Goal: Task Accomplishment & Management: Complete application form

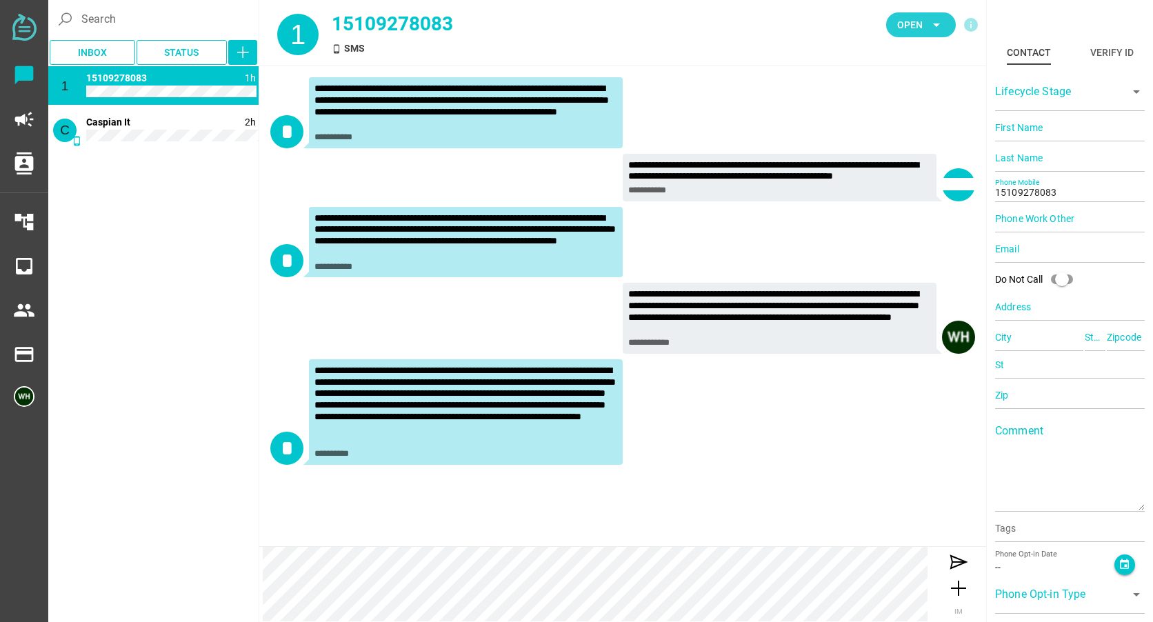
click at [906, 23] on span "Open" at bounding box center [910, 25] width 26 height 17
click at [895, 148] on div "Closed" at bounding box center [916, 154] width 59 height 12
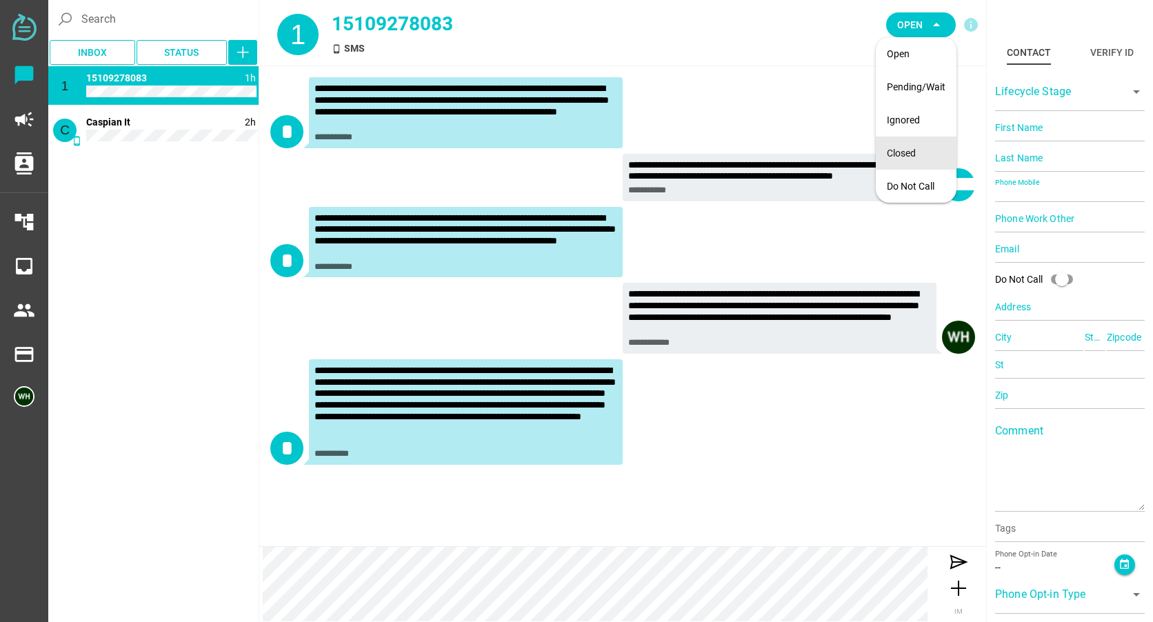
type input "14087800900"
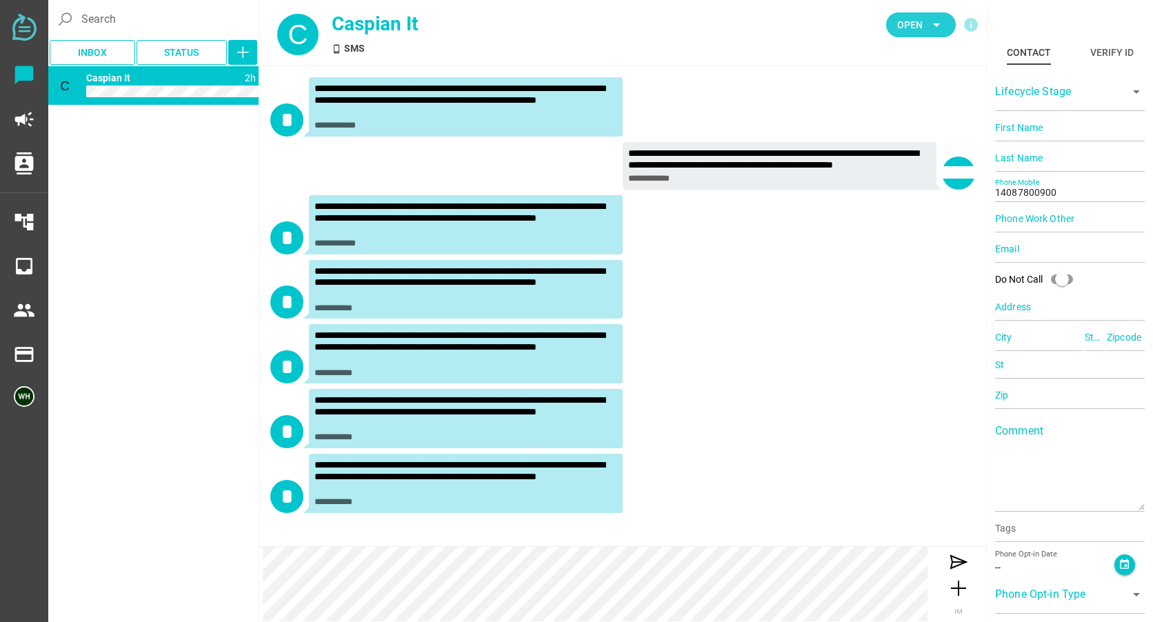
click at [914, 23] on span "Open" at bounding box center [910, 25] width 26 height 17
click at [915, 157] on div "Closed" at bounding box center [916, 154] width 59 height 12
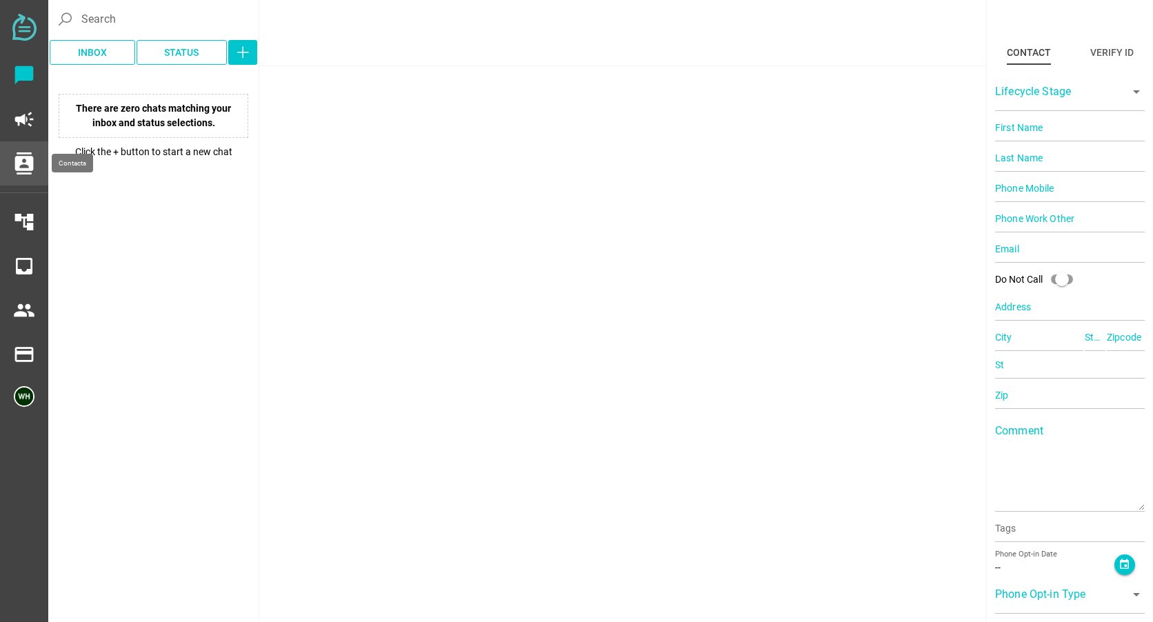
click at [30, 160] on icon "contacts" at bounding box center [24, 163] width 22 height 22
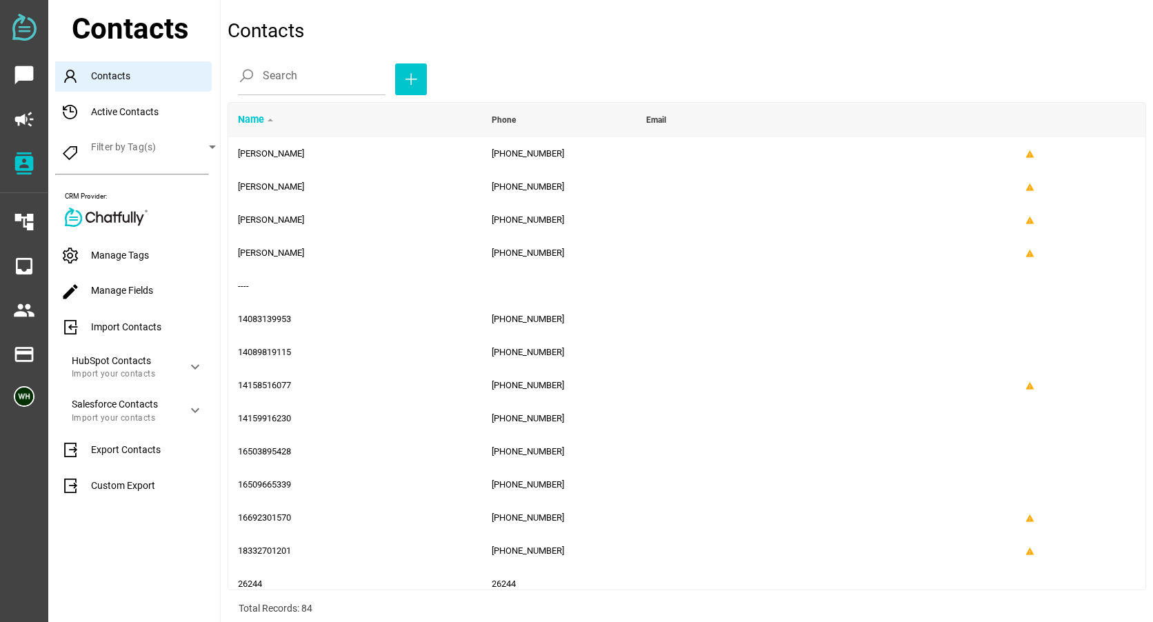
click at [128, 246] on div "Manage Tags" at bounding box center [137, 256] width 165 height 30
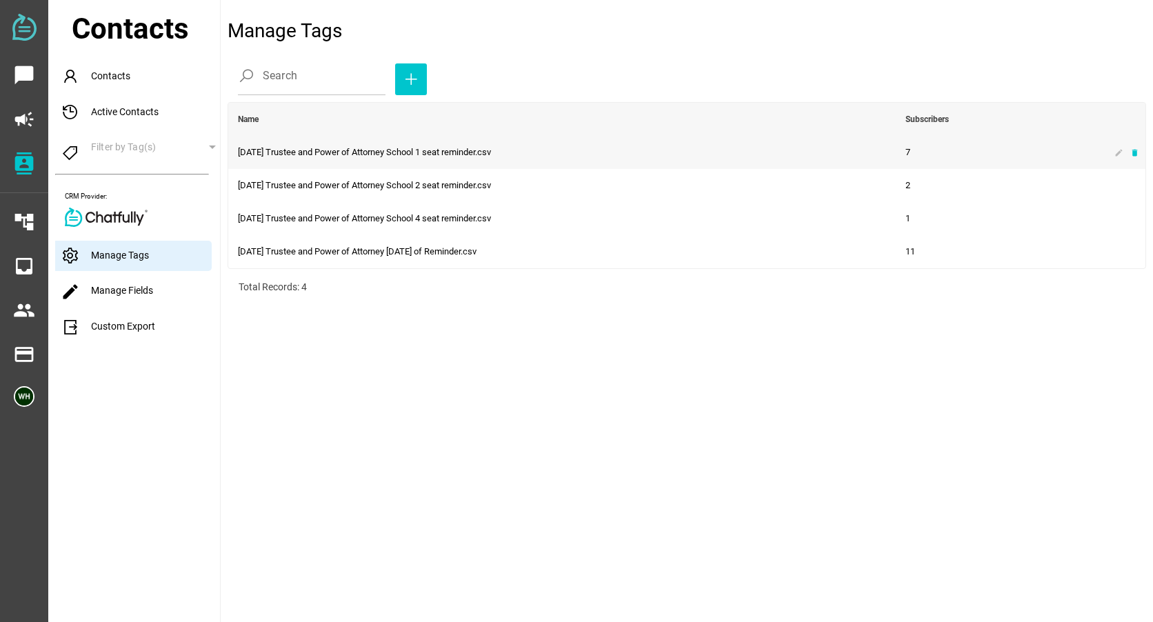
click at [1134, 155] on icon "delete" at bounding box center [1134, 152] width 9 height 9
click at [1131, 151] on icon "delete" at bounding box center [1134, 152] width 9 height 9
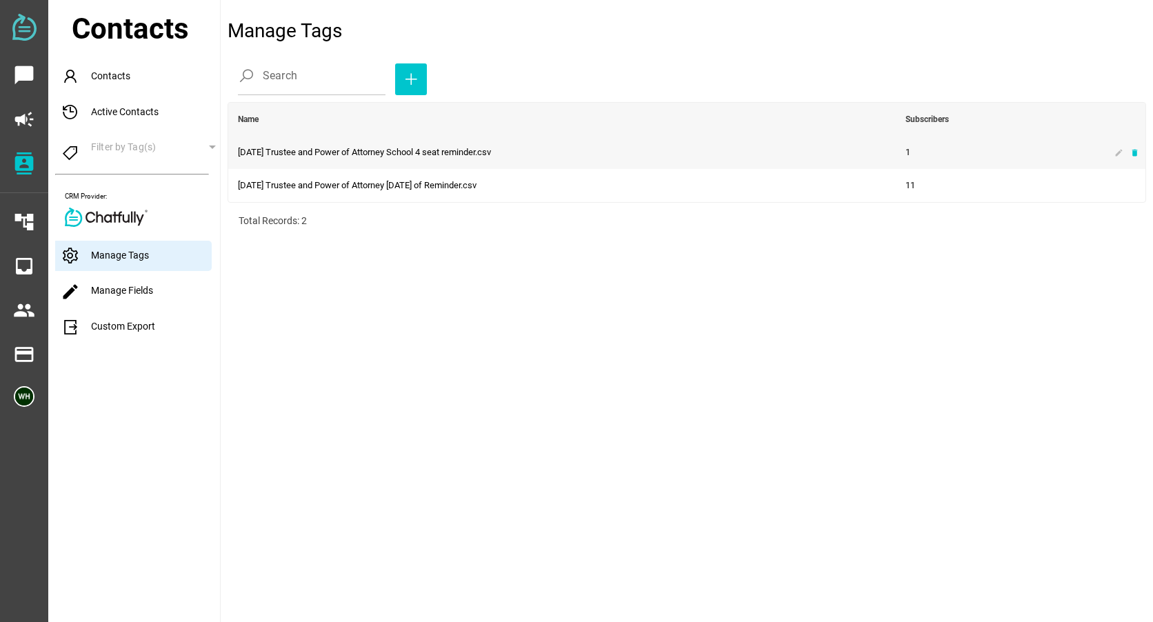
click at [1130, 152] on icon "delete" at bounding box center [1134, 152] width 9 height 9
drag, startPoint x: 1133, startPoint y: 153, endPoint x: 649, endPoint y: 52, distance: 494.0
click at [1133, 153] on icon "delete" at bounding box center [1134, 152] width 9 height 9
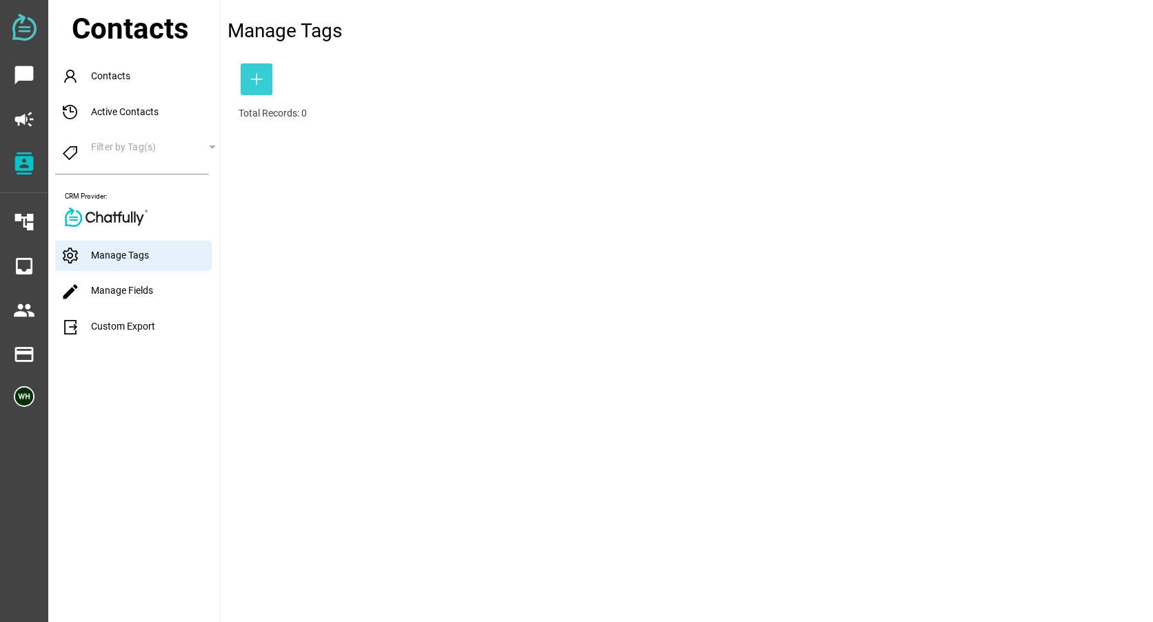
click at [252, 83] on icon "button" at bounding box center [256, 79] width 17 height 17
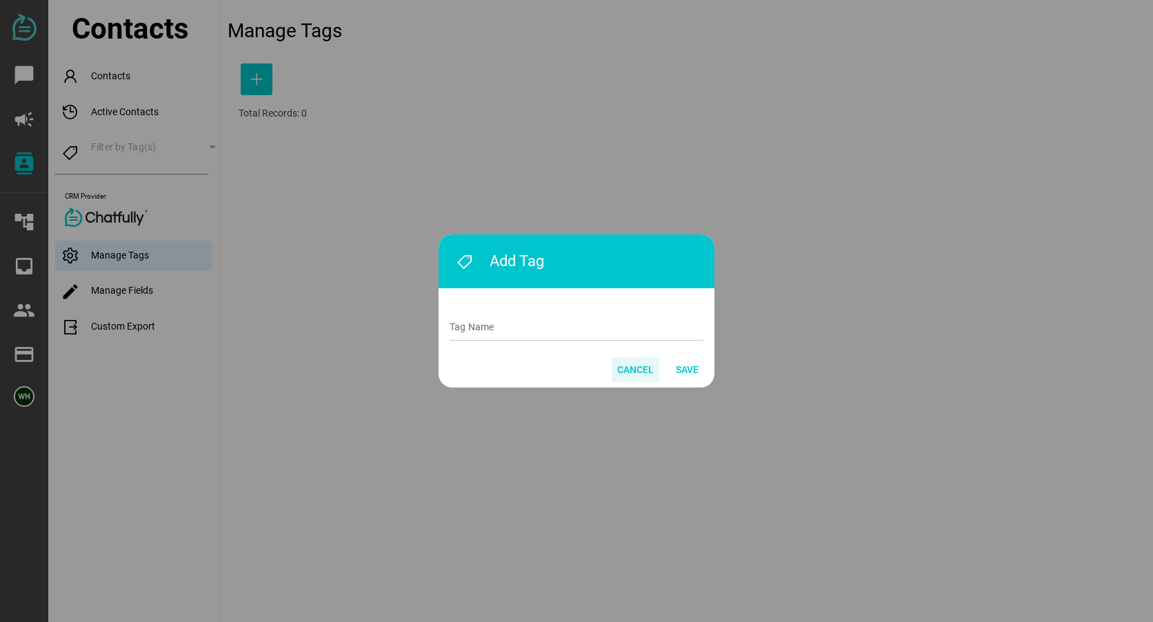
click at [634, 375] on span "Cancel" at bounding box center [635, 369] width 37 height 17
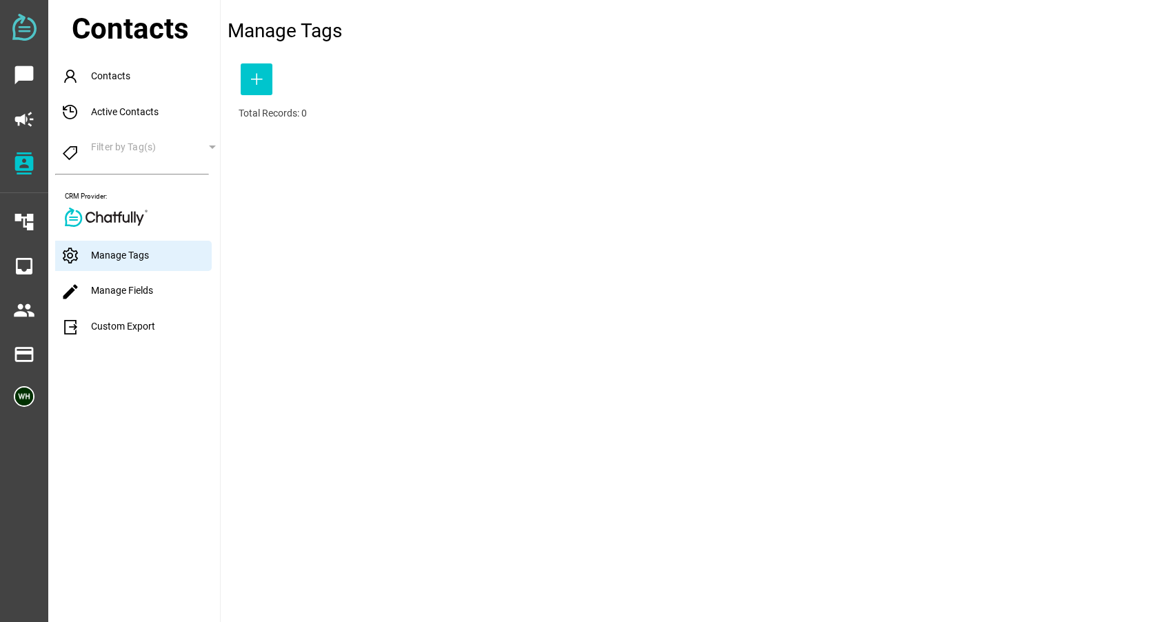
click at [237, 288] on div "Manage Tags Search Total Records: 0" at bounding box center [687, 311] width 933 height 622
drag, startPoint x: 14, startPoint y: 151, endPoint x: 23, endPoint y: 161, distance: 13.2
click at [14, 151] on div "contacts" at bounding box center [23, 163] width 24 height 33
click at [24, 163] on icon "contacts" at bounding box center [24, 163] width 22 height 22
click at [22, 110] on icon "campaign" at bounding box center [24, 119] width 22 height 22
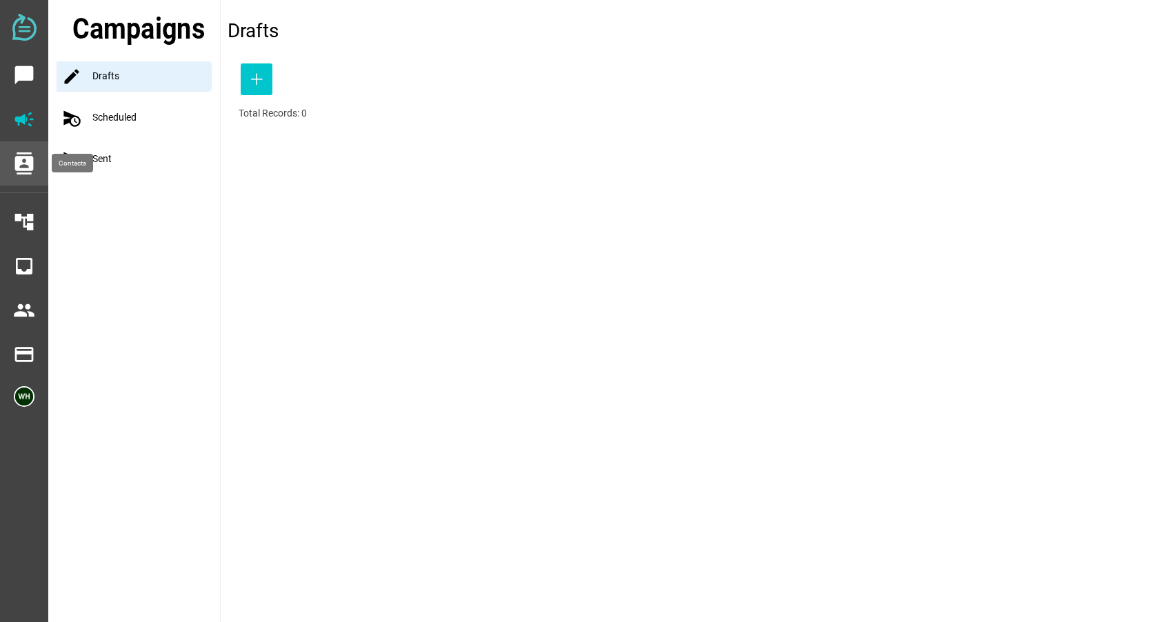
click at [36, 166] on div "contacts" at bounding box center [24, 163] width 48 height 44
click at [26, 166] on icon "contacts" at bounding box center [24, 163] width 22 height 22
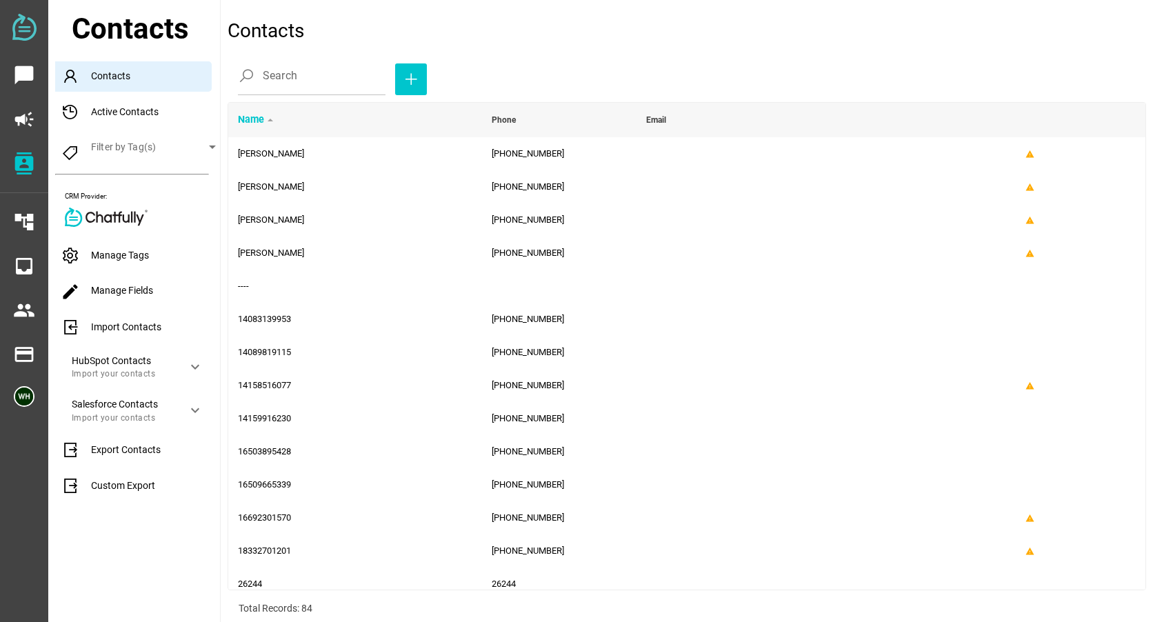
click at [112, 327] on div "Import Contacts" at bounding box center [137, 327] width 165 height 30
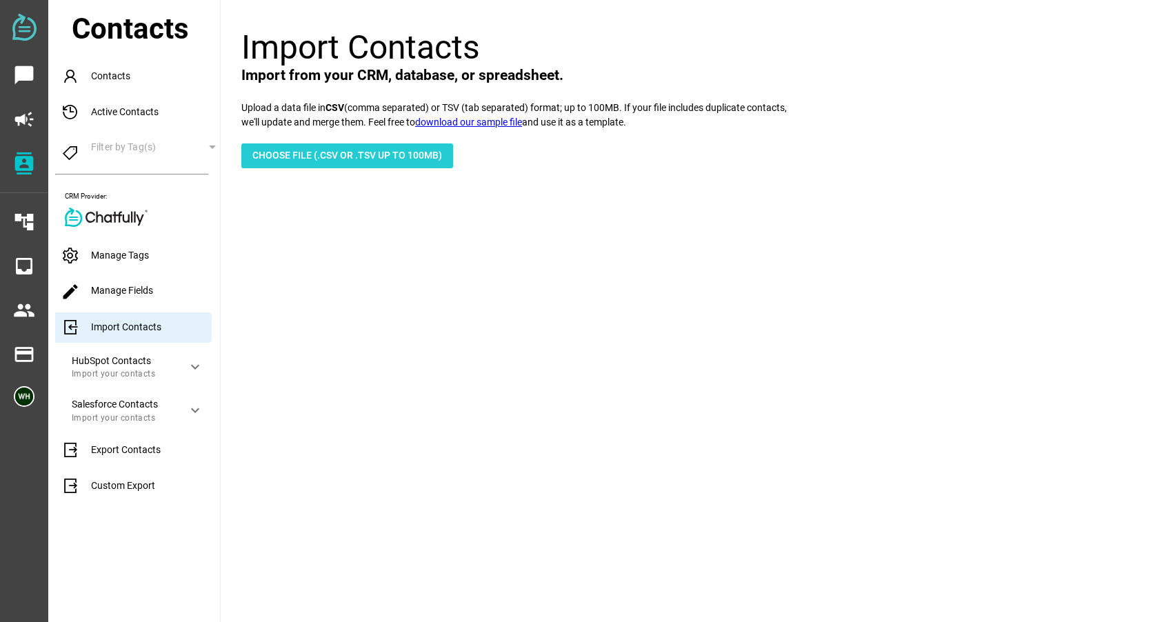
click at [314, 155] on span "Choose File (.csv or .tsv up to 100mb)" at bounding box center [347, 155] width 190 height 17
type input "C:\fakepath\[DATE] 10 Warning Signs Webinar Reminder.csv"
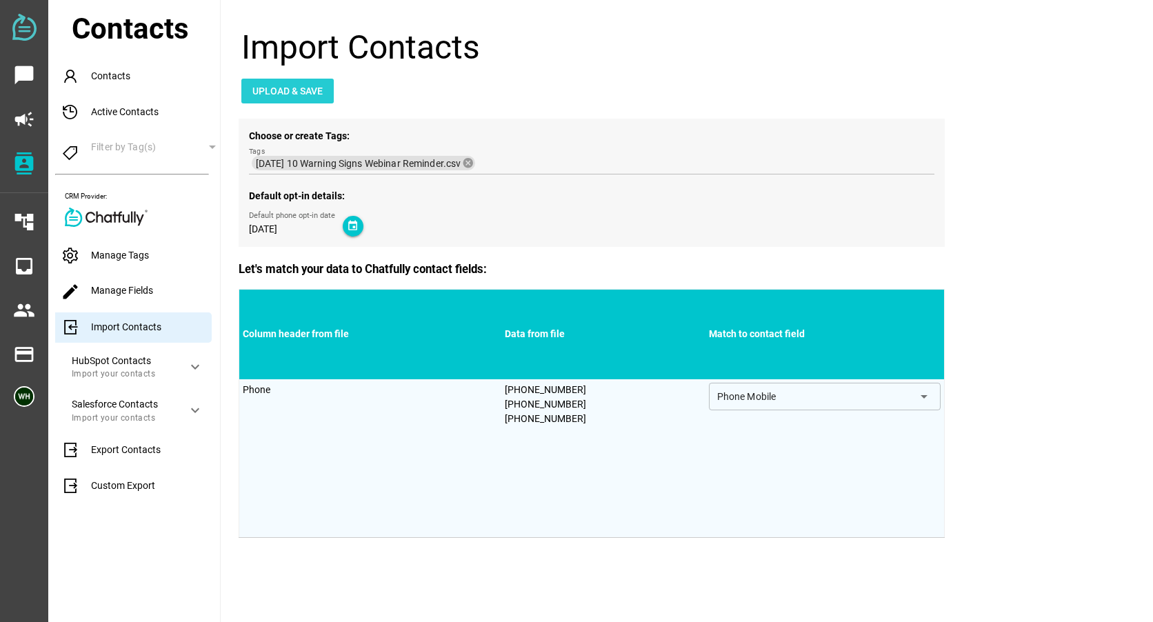
click at [292, 91] on span "Upload & Save" at bounding box center [287, 91] width 70 height 17
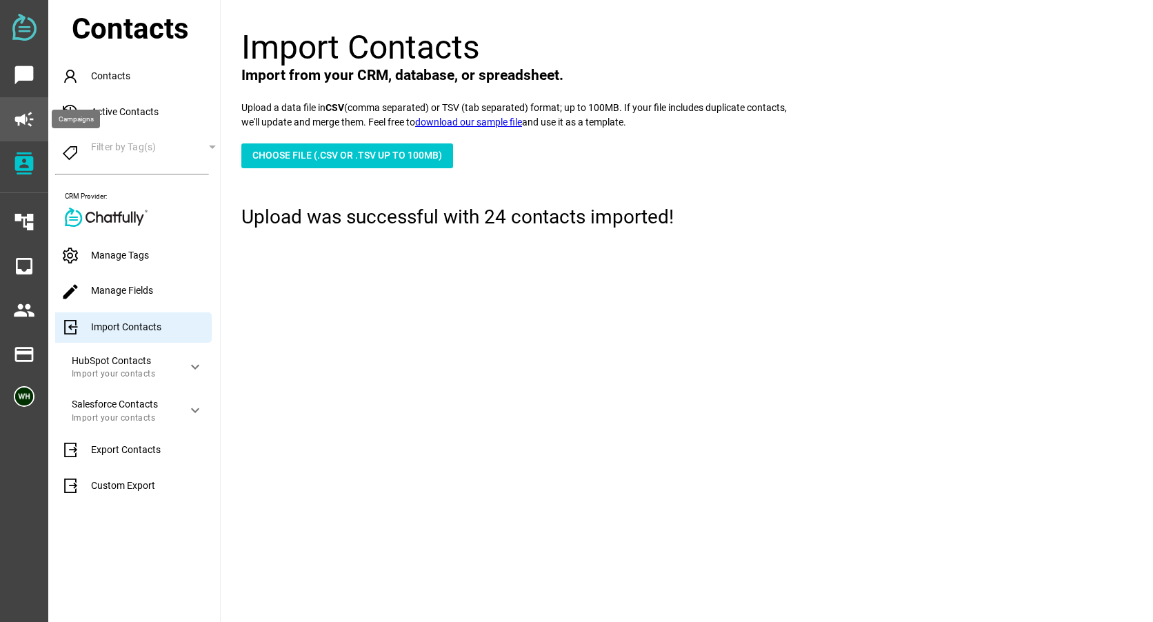
click at [19, 117] on icon "campaign" at bounding box center [24, 119] width 22 height 22
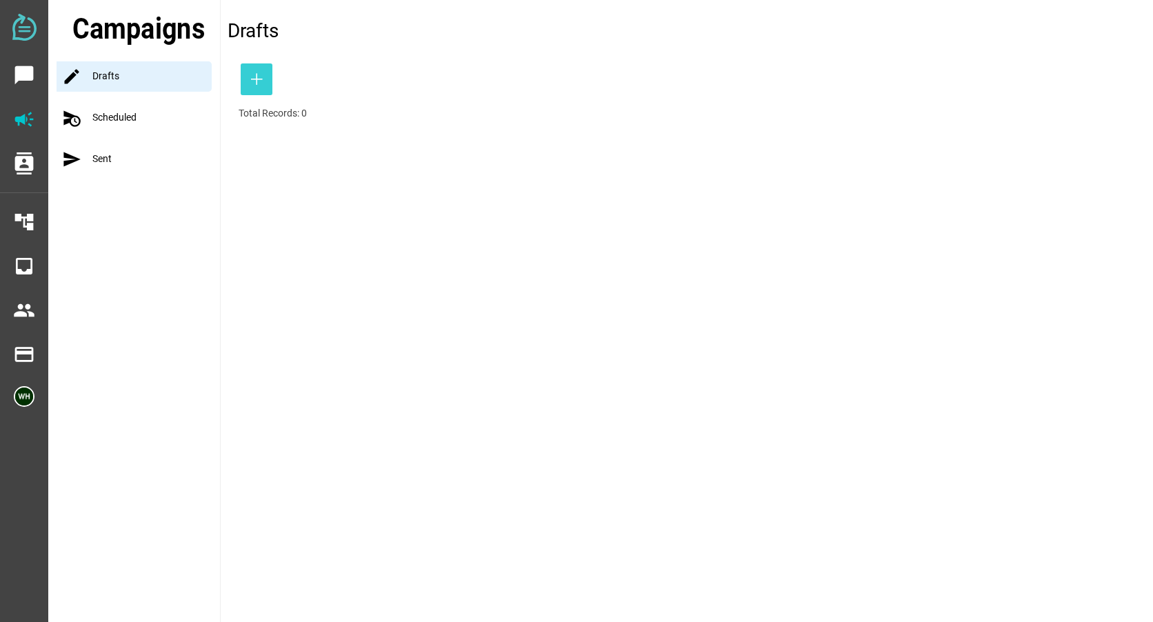
click at [255, 69] on span "button" at bounding box center [257, 79] width 10 height 26
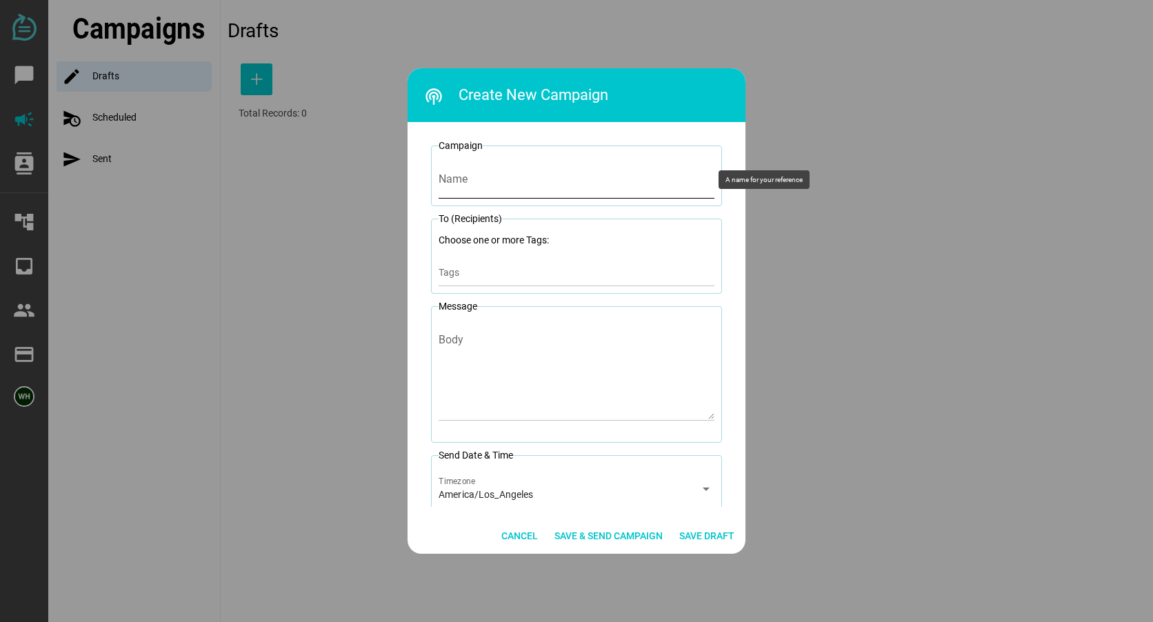
click at [457, 182] on input "Name" at bounding box center [577, 179] width 276 height 39
type input "[DATE] 10 Warning Signs Reminder"
click at [484, 275] on input "Tags" at bounding box center [577, 276] width 276 height 17
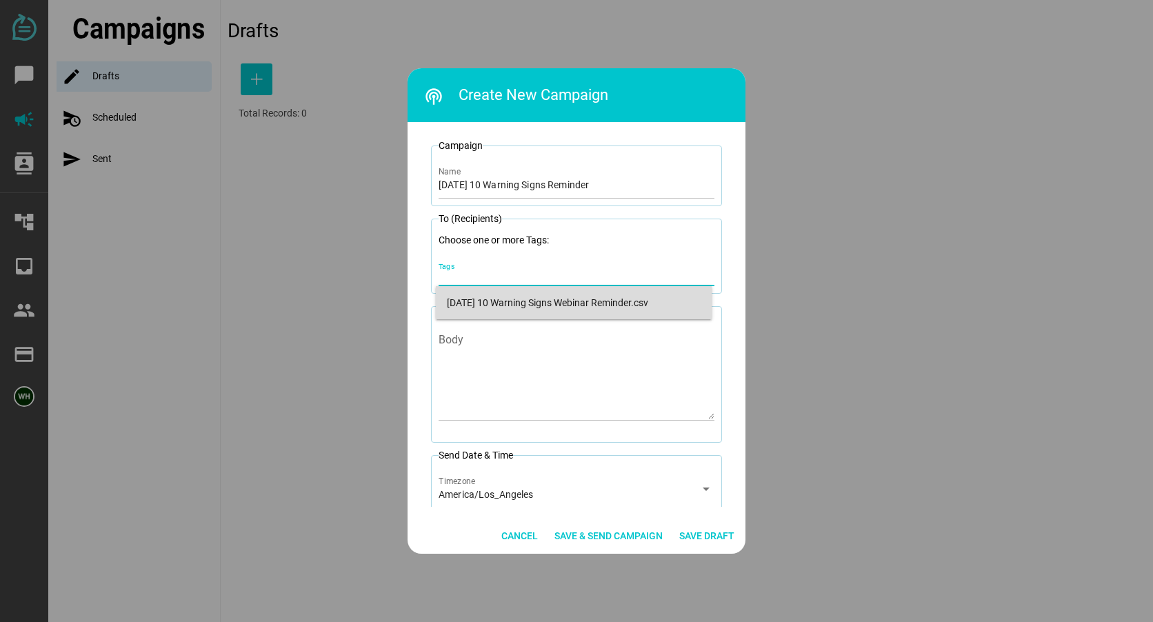
click at [479, 302] on div "[DATE] 10 Warning Signs Webinar Reminder.csv" at bounding box center [574, 303] width 254 height 12
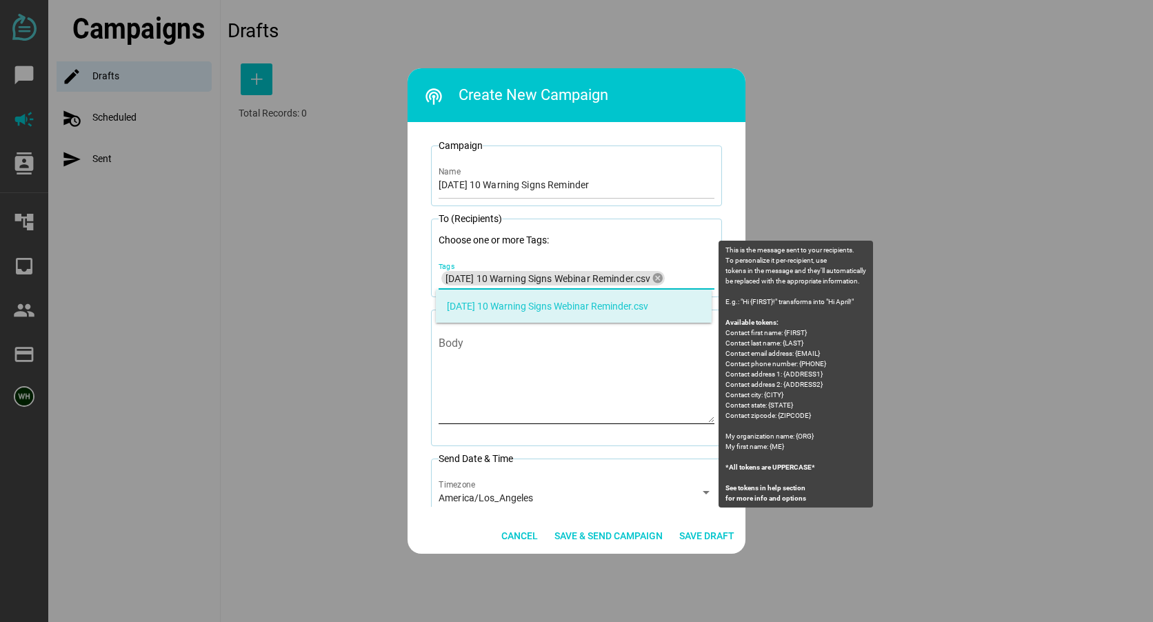
click at [442, 349] on textarea "Body" at bounding box center [577, 382] width 276 height 81
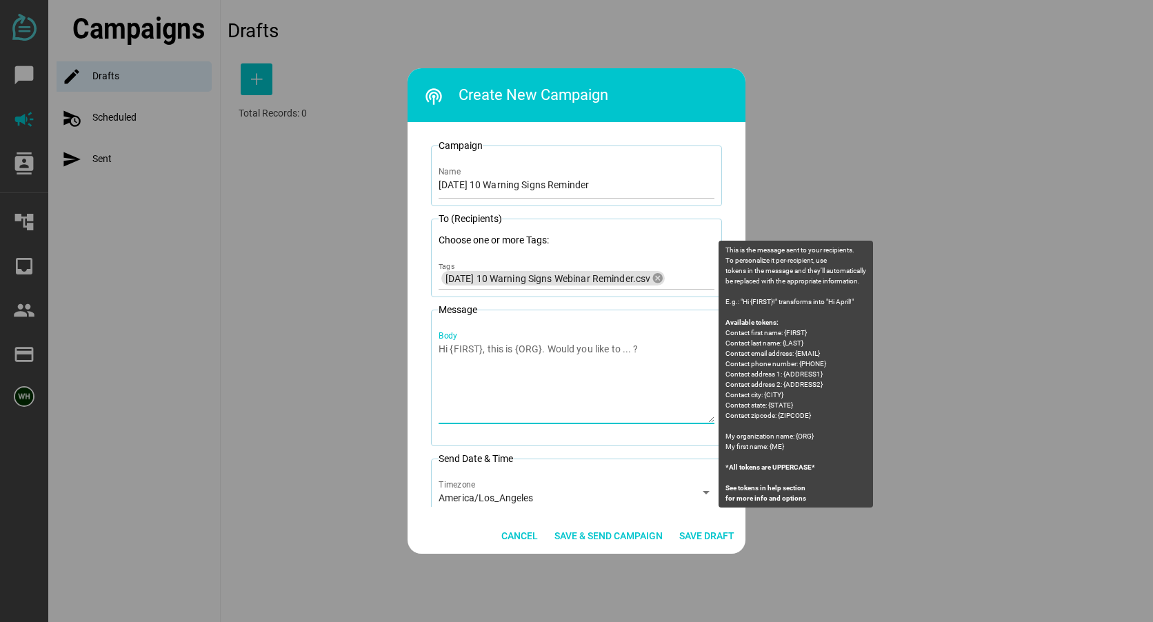
paste textarea "[PERSON_NAME] [PERSON_NAME] Law: You are registered for the 10 Warning Signs of…"
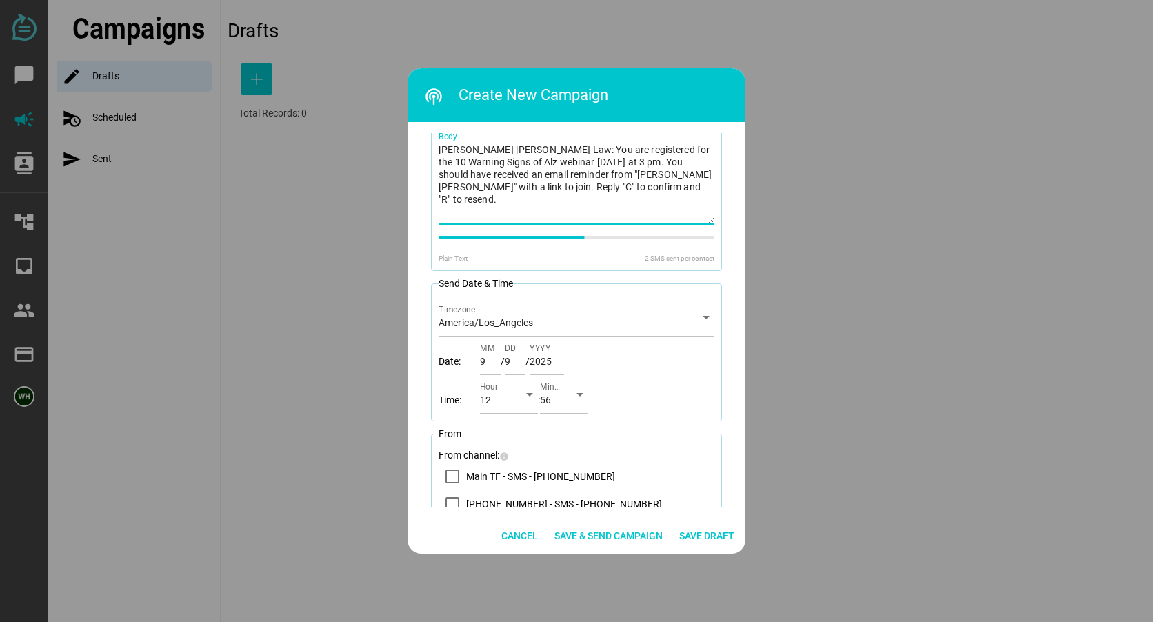
scroll to position [207, 0]
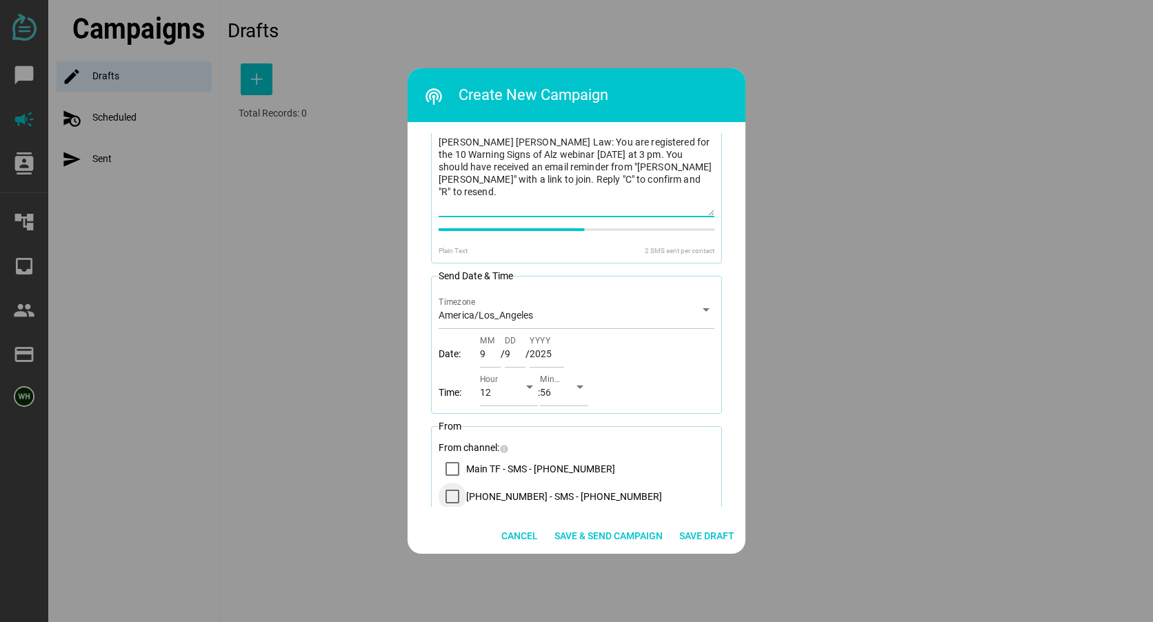
type textarea "[PERSON_NAME] [PERSON_NAME] Law: You are registered for the 10 Warning Signs of…"
click at [448, 499] on icon "14083569200 - SMS - (408) 356-9200" at bounding box center [453, 496] width 10 height 7
click at [491, 392] on div "12" at bounding box center [496, 395] width 33 height 22
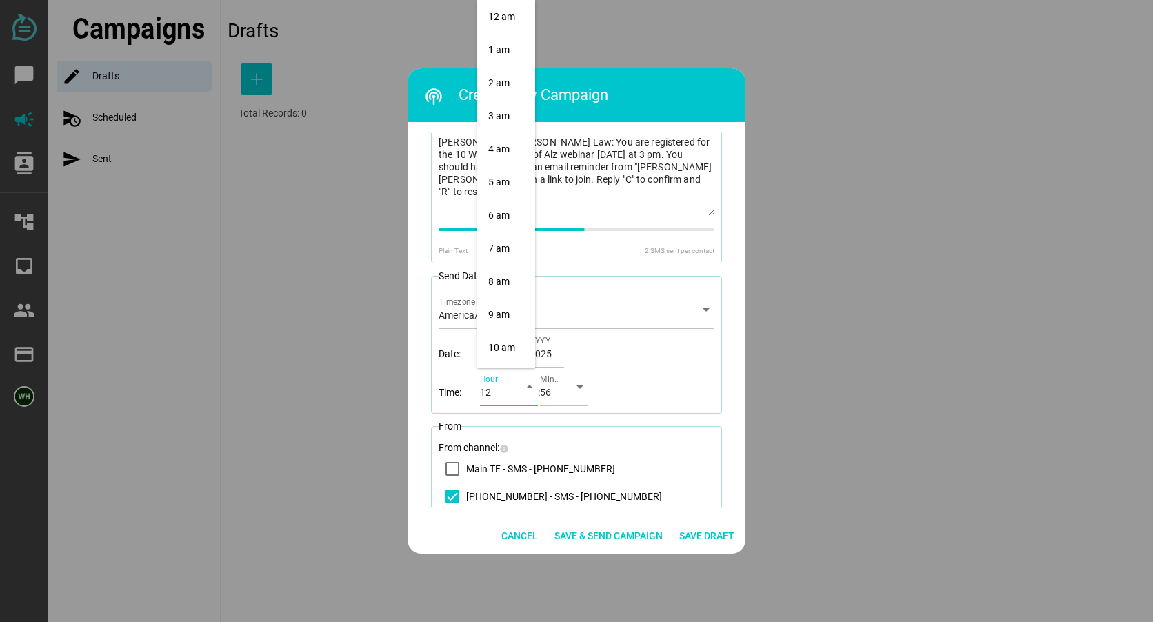
scroll to position [397, 0]
click at [503, 106] on div "3 pm" at bounding box center [506, 116] width 36 height 22
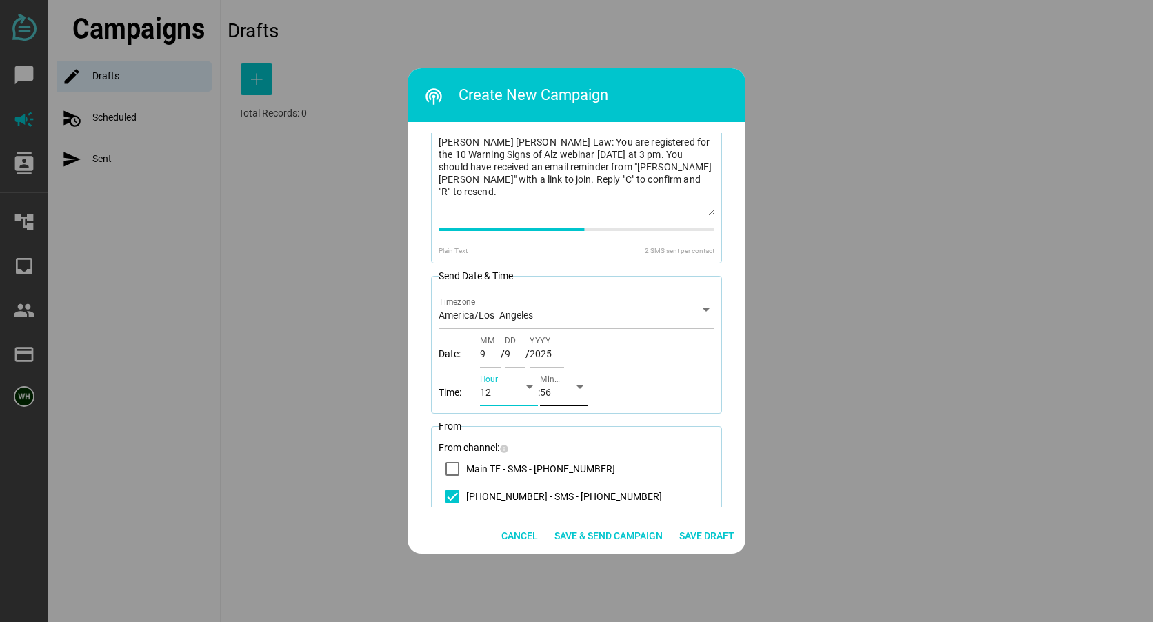
click at [568, 391] on div "arrow_drop_down" at bounding box center [576, 387] width 25 height 39
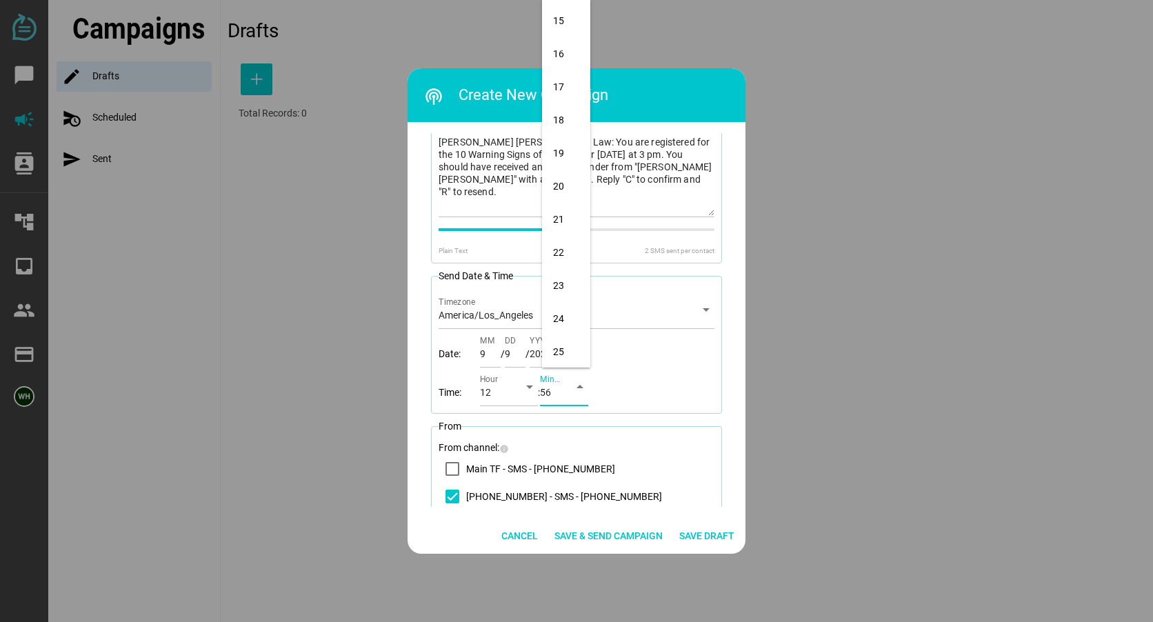
scroll to position [377, 0]
click at [558, 128] on div "15" at bounding box center [566, 136] width 26 height 22
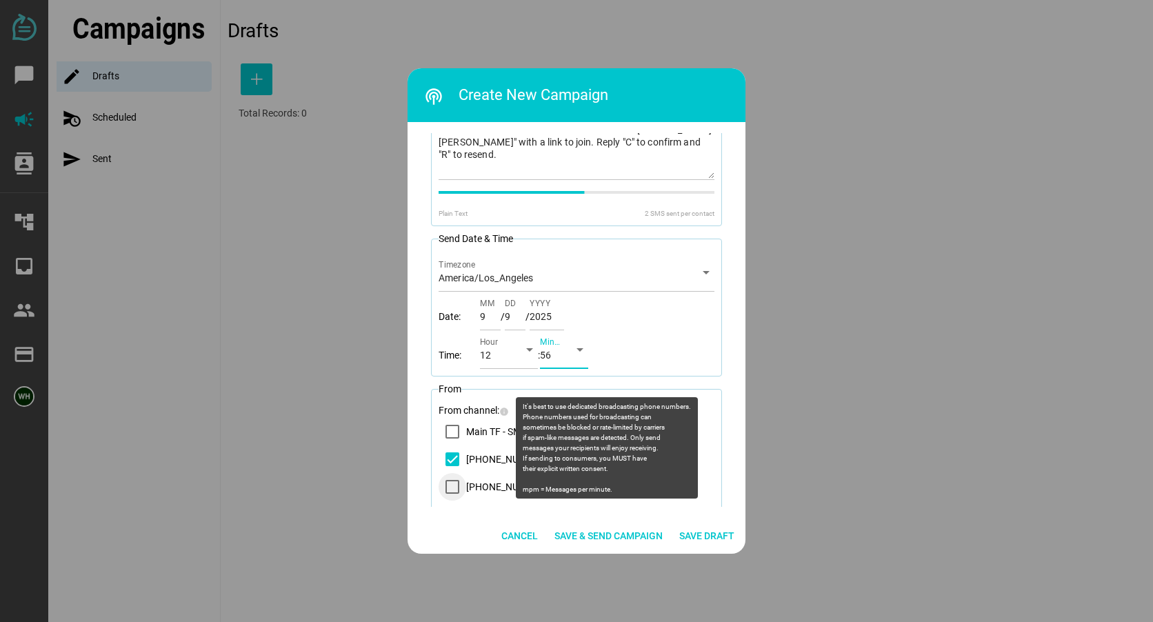
scroll to position [276, 0]
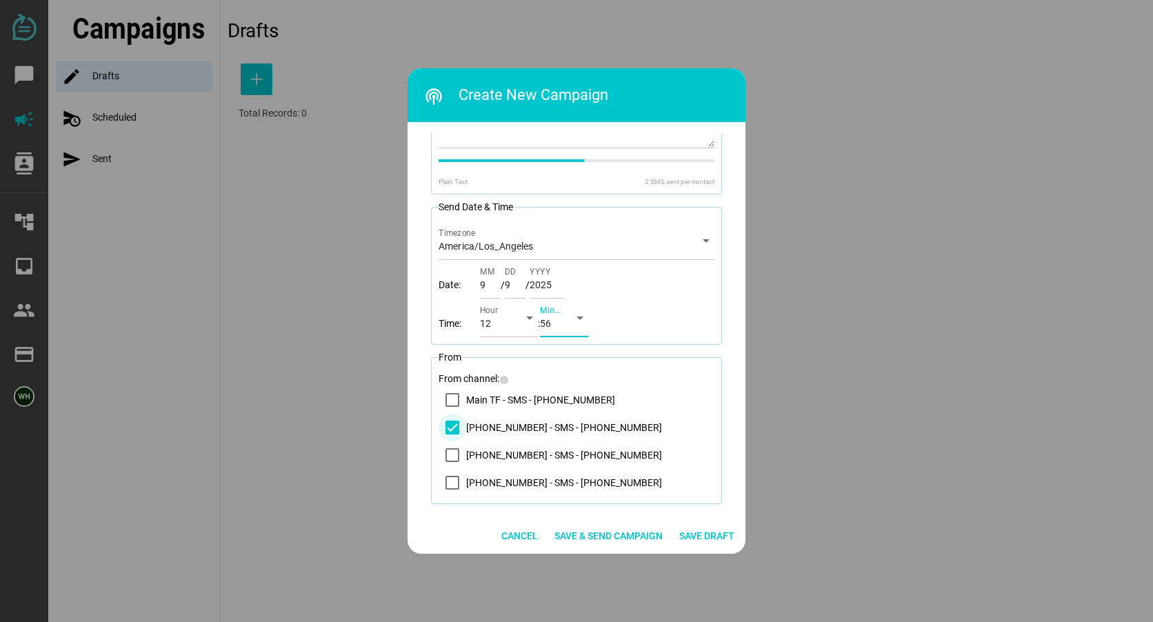
click at [448, 430] on icon "14083569200 - SMS - (408) 356-9200" at bounding box center [453, 427] width 10 height 7
click at [447, 430] on icon "14083569200 - SMS - (408) 356-9200" at bounding box center [452, 427] width 11 height 11
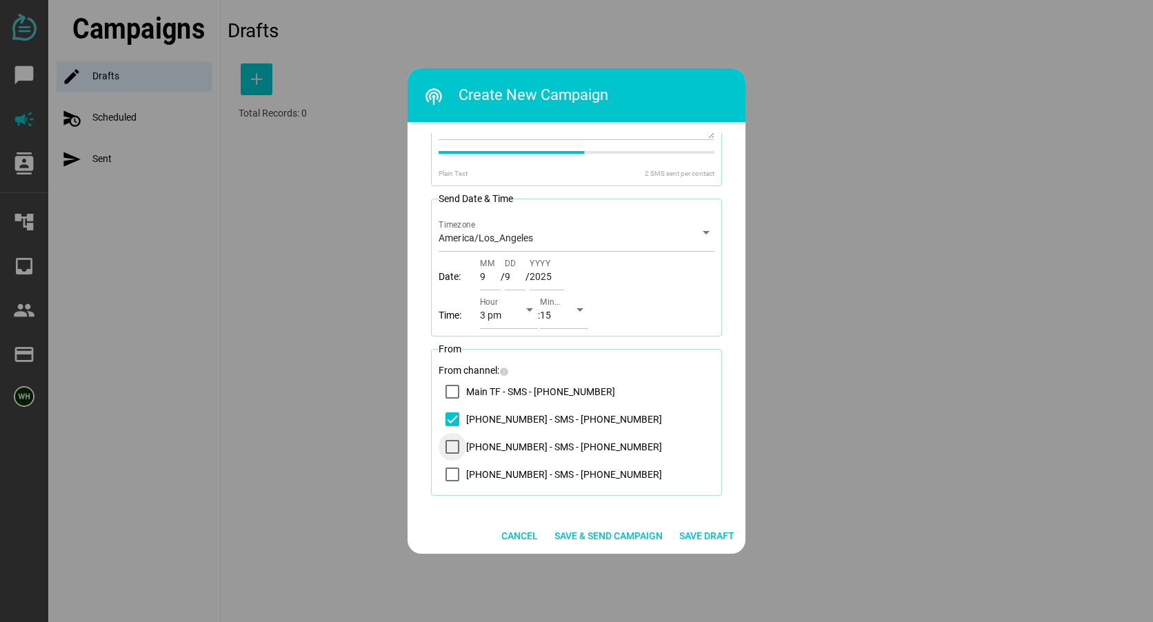
scroll to position [288, 0]
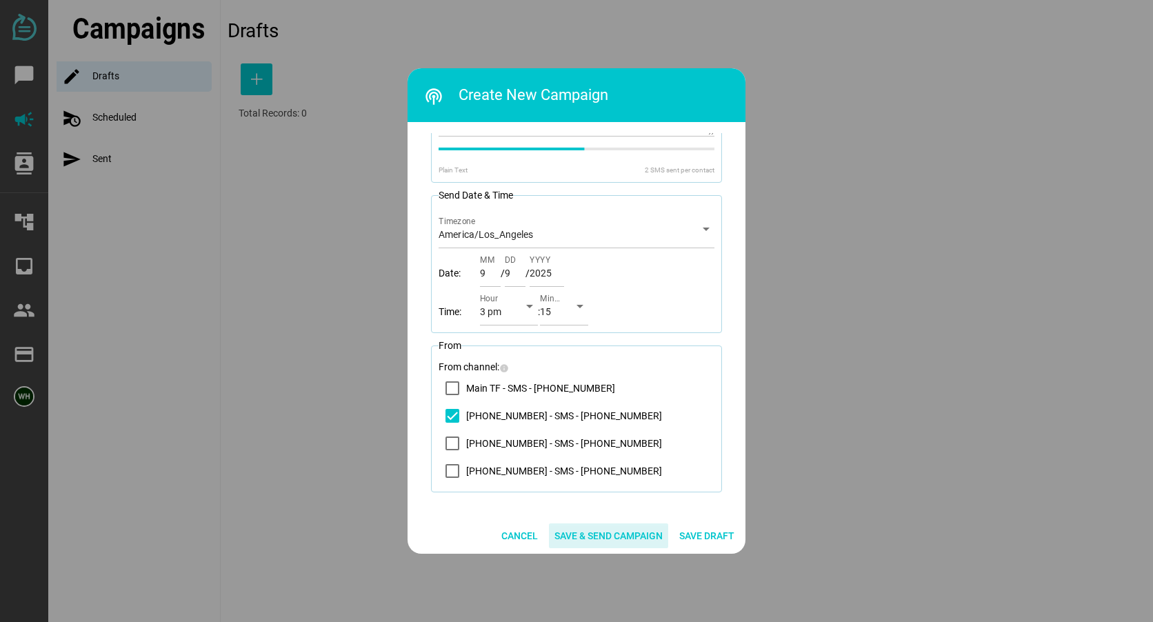
click at [607, 531] on span "Save & Send Campaign" at bounding box center [609, 536] width 108 height 17
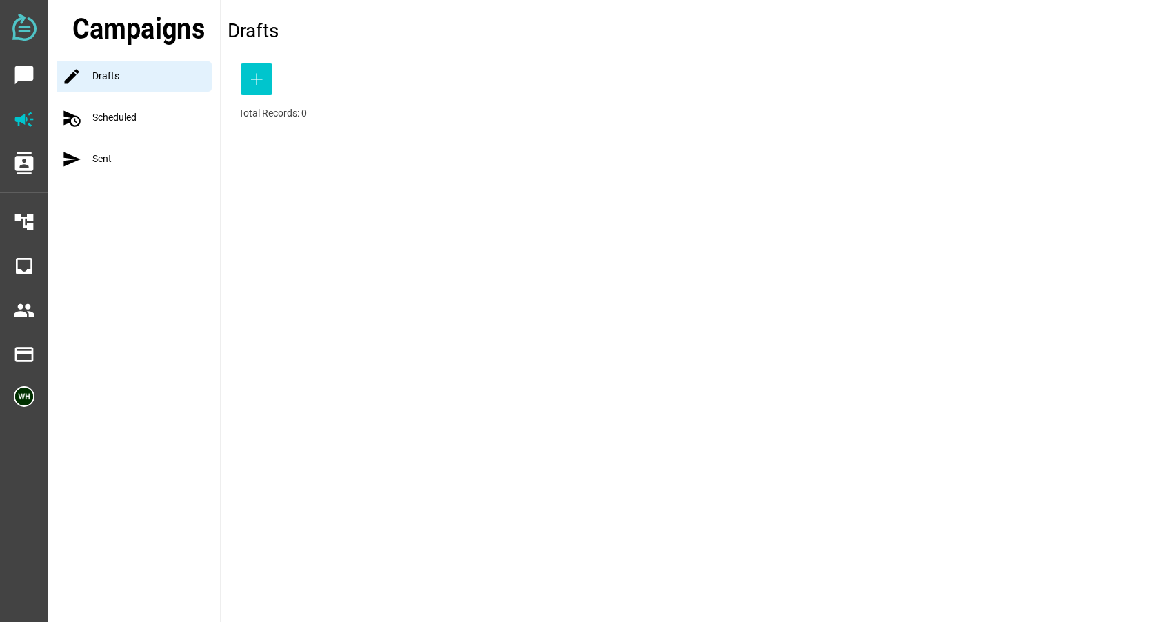
click at [133, 121] on div "schedule_send Scheduled" at bounding box center [138, 118] width 163 height 30
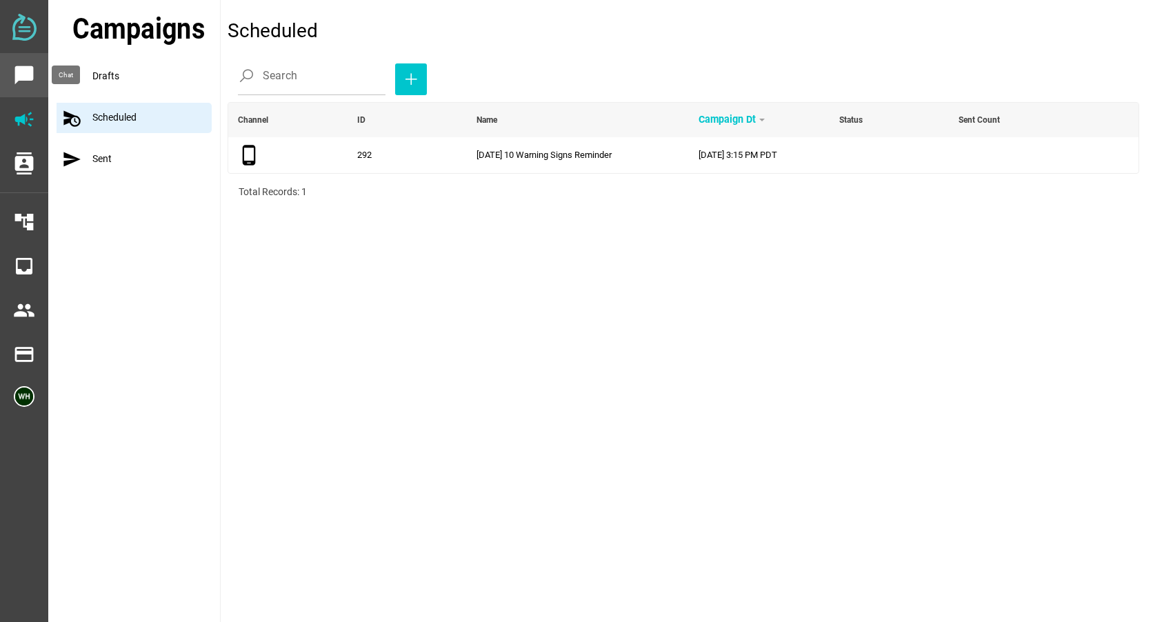
click at [28, 72] on icon "chat_bubble" at bounding box center [24, 75] width 22 height 22
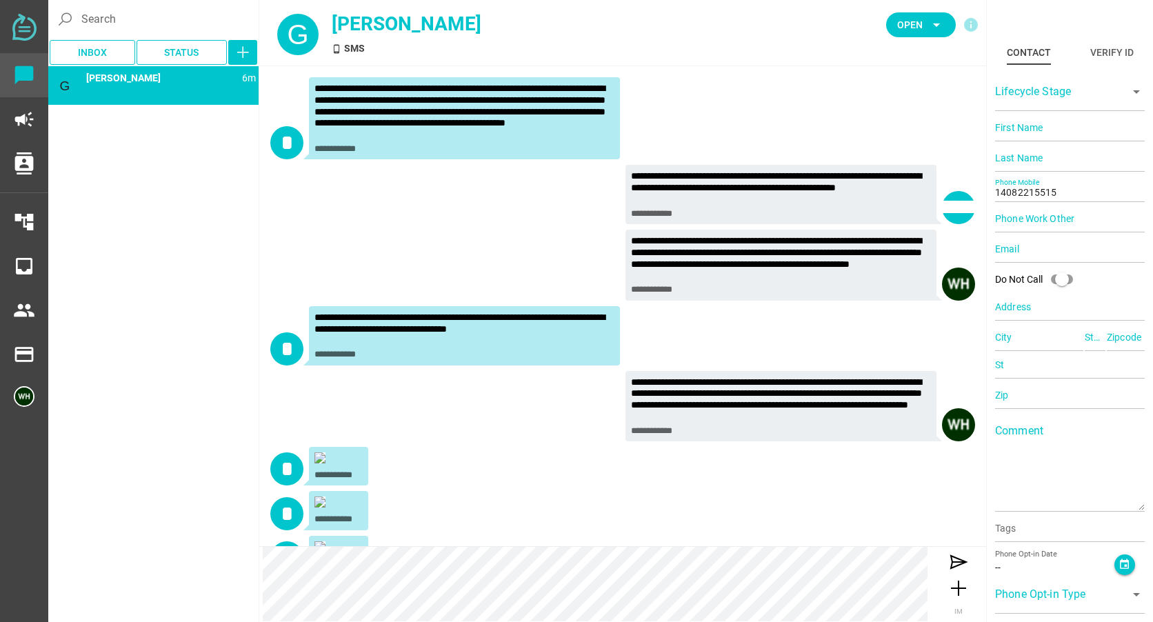
scroll to position [188, 0]
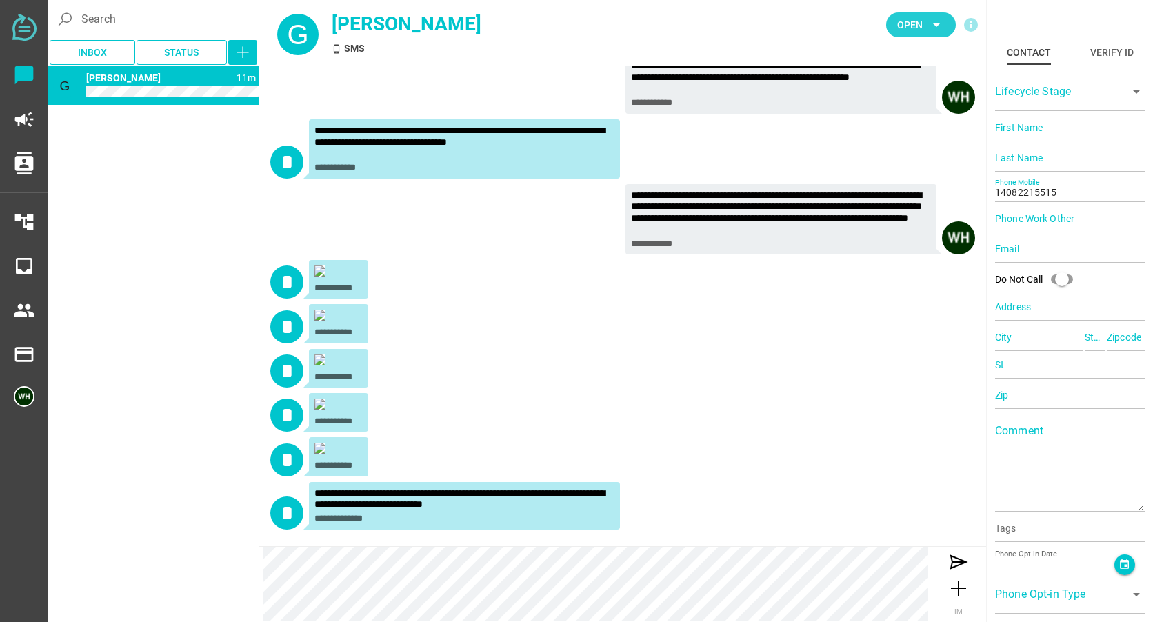
click at [893, 24] on span "Open arrow_drop_down" at bounding box center [921, 24] width 70 height 25
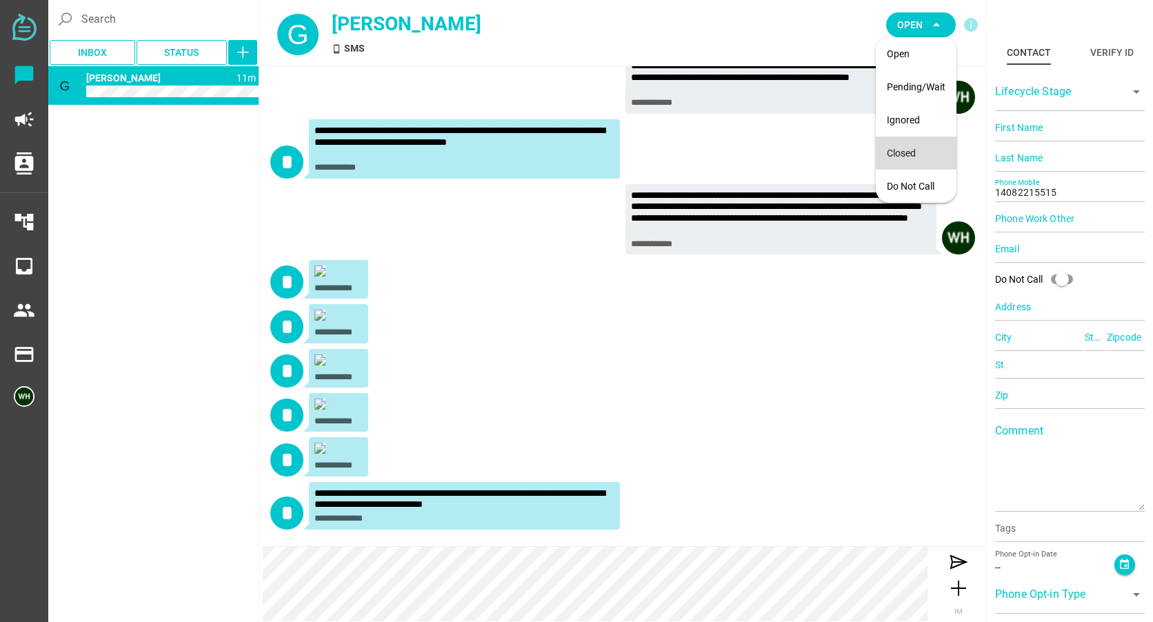
click at [884, 155] on div "Closed" at bounding box center [916, 153] width 81 height 33
